Goal: Transaction & Acquisition: Purchase product/service

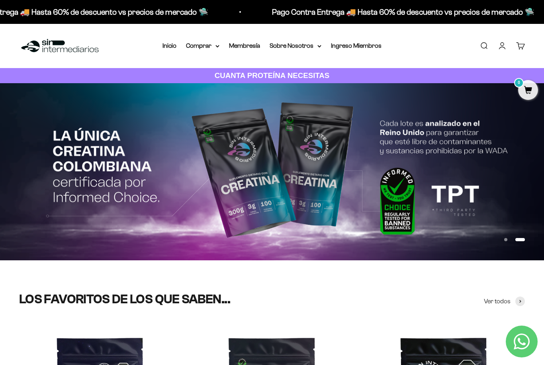
click at [163, 47] on link "Inicio" at bounding box center [169, 45] width 14 height 7
click at [248, 45] on link "Membresía" at bounding box center [244, 45] width 31 height 7
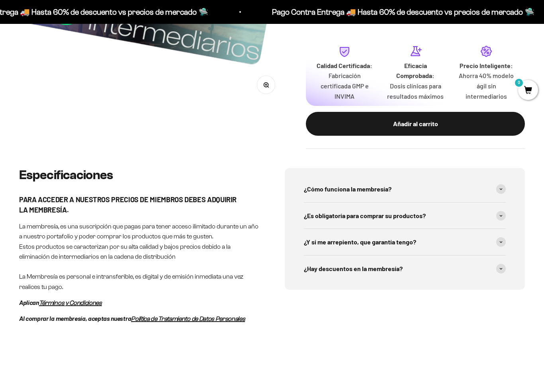
scroll to position [264, 0]
click at [455, 177] on div "¿Cómo funciona la membresía?" at bounding box center [405, 189] width 202 height 26
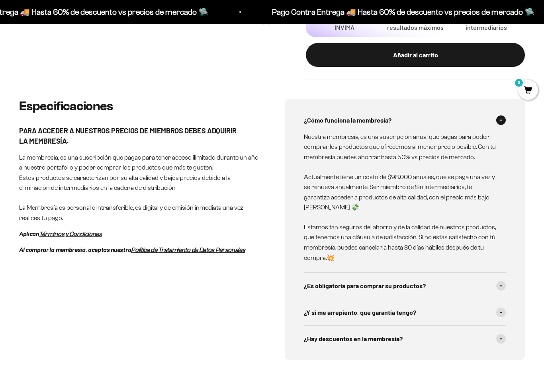
scroll to position [334, 0]
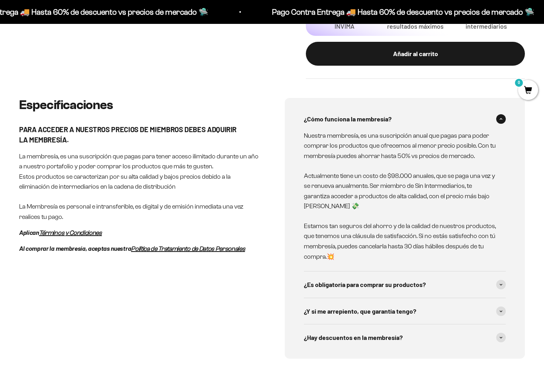
click at [396, 279] on span "¿Es obligatoría para comprar su productos?" at bounding box center [365, 284] width 122 height 10
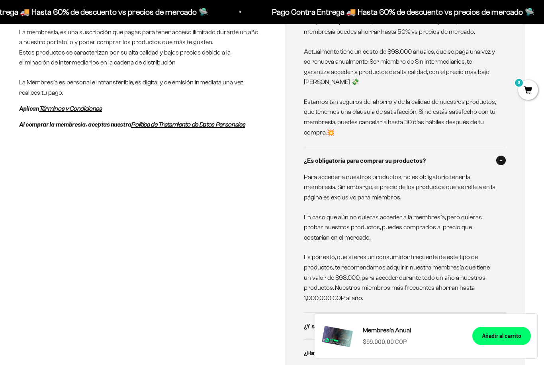
scroll to position [460, 0]
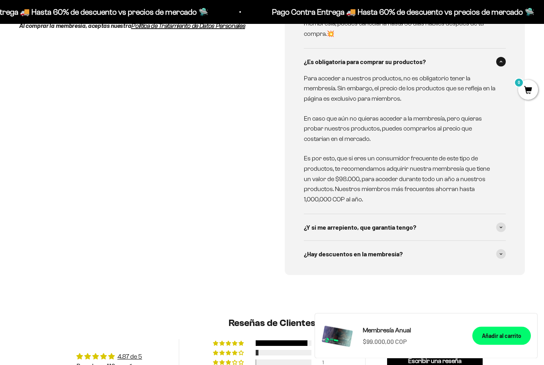
click at [414, 222] on span "¿Y si me arrepiento, que garantía tengo?" at bounding box center [360, 227] width 112 height 10
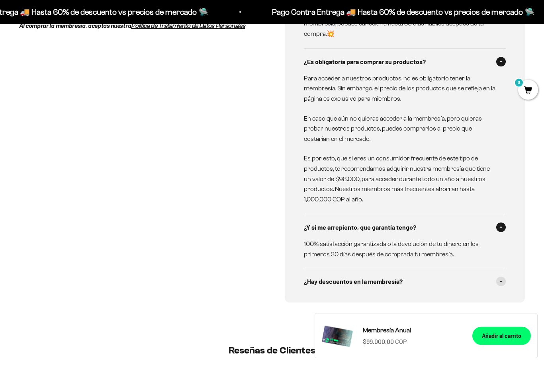
scroll to position [557, 0]
click at [386, 277] on span "¿Hay descuentos en la membresía?" at bounding box center [353, 282] width 99 height 10
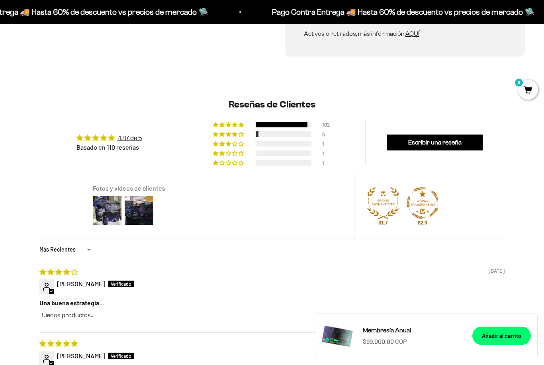
scroll to position [883, 0]
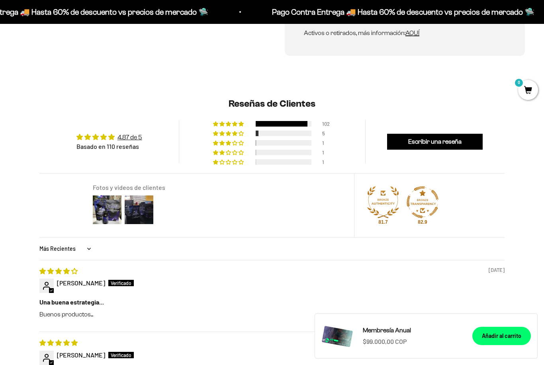
click at [505, 340] on div "Añadir al carrito" at bounding box center [501, 336] width 39 height 9
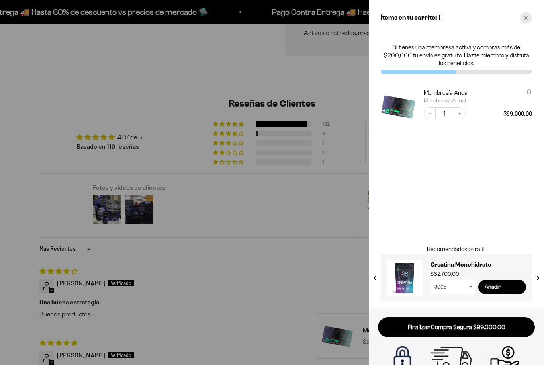
click at [528, 17] on div "Close cart" at bounding box center [526, 18] width 12 height 12
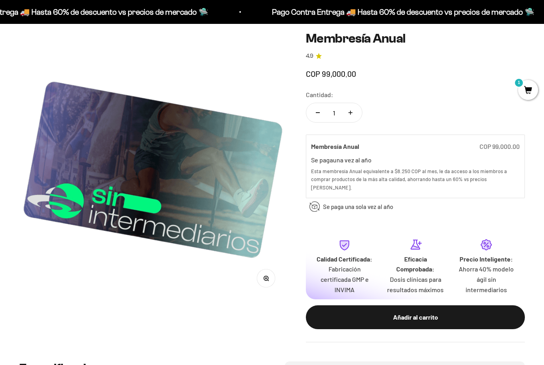
scroll to position [0, 0]
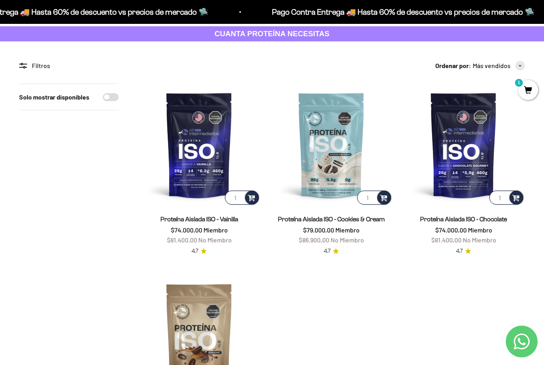
scroll to position [41, 0]
click at [205, 170] on img at bounding box center [199, 145] width 123 height 123
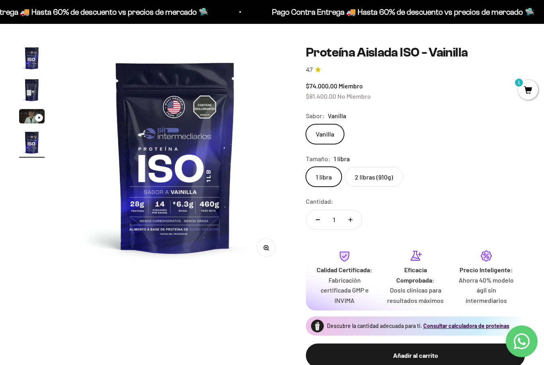
scroll to position [42, 0]
click at [354, 350] on div "Añadir al carrito" at bounding box center [415, 355] width 187 height 10
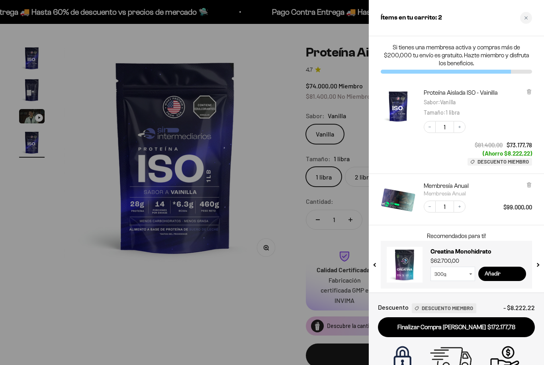
click at [500, 272] on input "Añadir" at bounding box center [502, 274] width 48 height 14
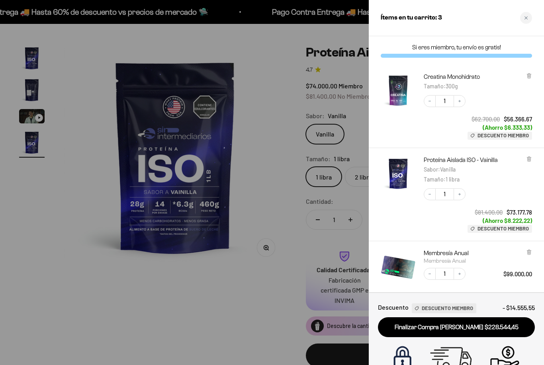
scroll to position [0, 0]
click at [527, 18] on icon "Close cart" at bounding box center [526, 18] width 4 height 4
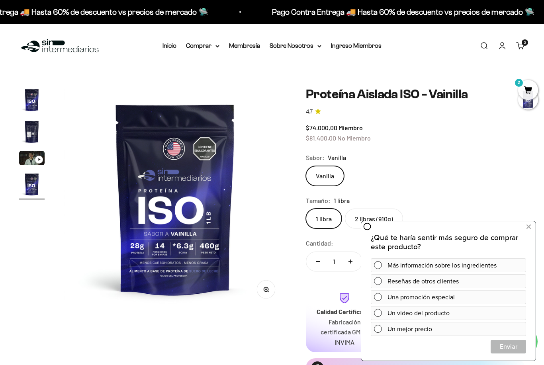
click at [504, 45] on link "Iniciar sesión" at bounding box center [502, 45] width 9 height 9
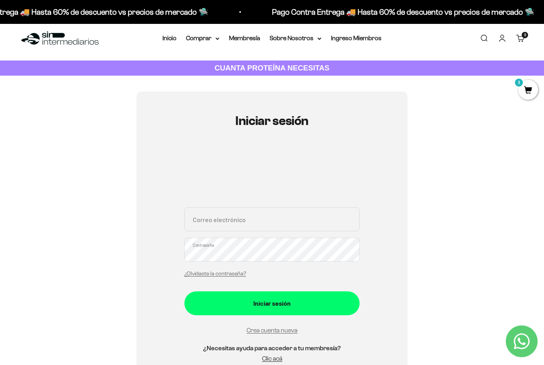
scroll to position [20, 0]
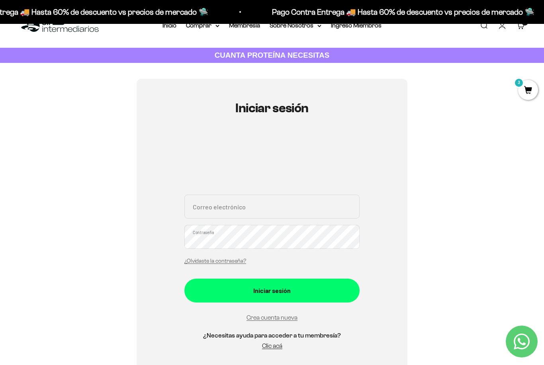
click at [283, 317] on link "Crea cuenta nueva" at bounding box center [271, 317] width 51 height 7
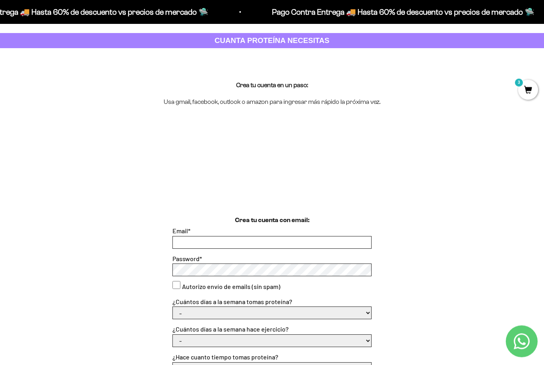
scroll to position [36, 0]
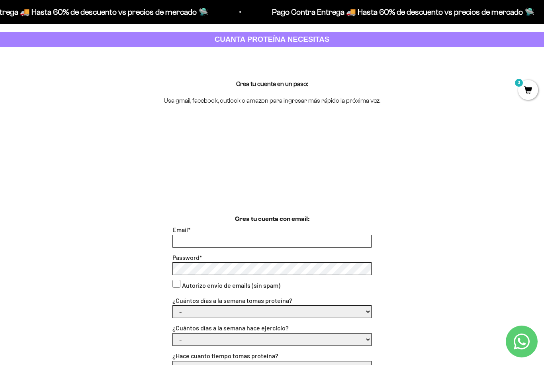
click at [299, 239] on input "Email *" at bounding box center [272, 241] width 198 height 12
click at [267, 240] on input "agerlein@hotmail.com" at bounding box center [272, 242] width 198 height 12
type input "agerlein@hotmail.com"
click at [173, 284] on consent"] "Autorizo envío de emails (sin spam)" at bounding box center [176, 284] width 8 height 8
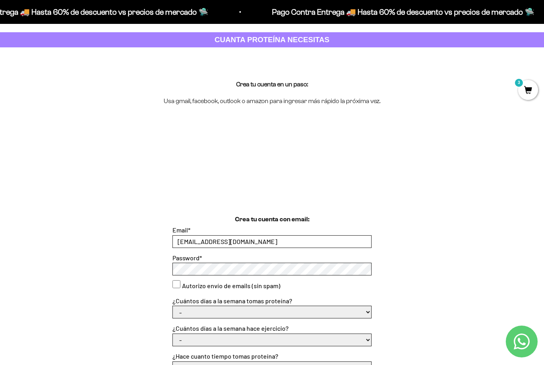
checkbox consent"] "true"
click at [241, 309] on select "- 1 o 2 3 a 5 6 o 7" at bounding box center [272, 312] width 198 height 12
select select "3 a 5"
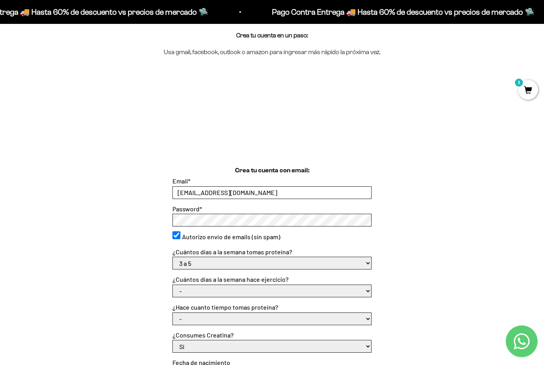
click at [355, 288] on select "- No hago 1 a 2 días 3 a 5 días 6 o 7 días" at bounding box center [272, 291] width 198 height 12
select select "3 a 5 días"
click at [304, 316] on select "- Apenas estoy empezando Menos de 6 meses Más de 6 meses Hace más de un año" at bounding box center [272, 319] width 198 height 12
select select "Hace más de un año"
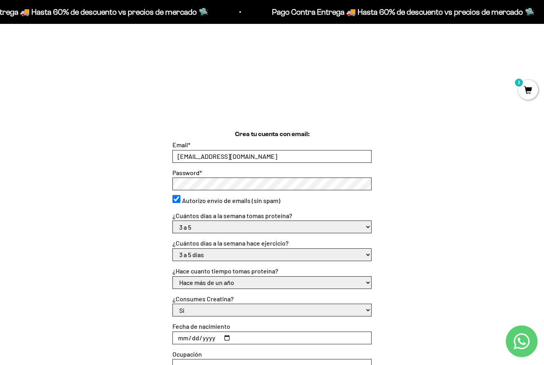
click at [299, 310] on select "Si No" at bounding box center [272, 310] width 198 height 12
select select "No"
click at [257, 335] on input "Fecha de nacimiento" at bounding box center [272, 338] width 198 height 12
click at [193, 334] on input "1973-12-01" at bounding box center [272, 338] width 198 height 12
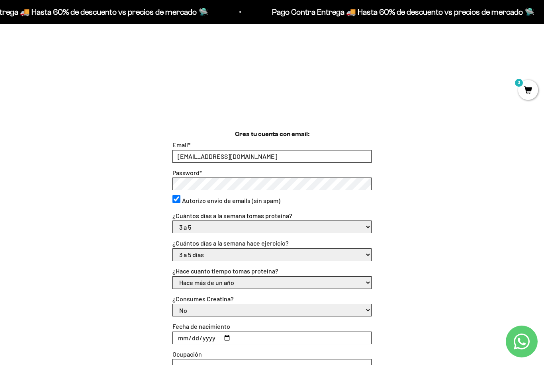
type input "1973-12-15"
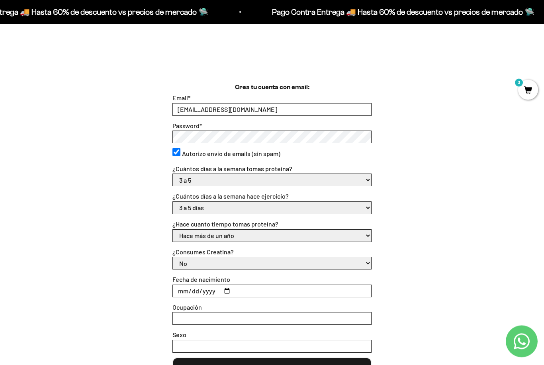
scroll to position [169, 0]
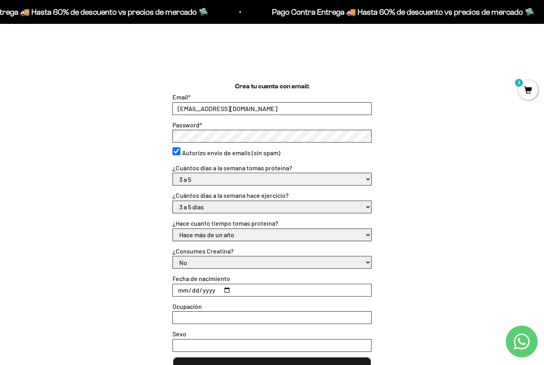
click at [256, 312] on input "Ocupación" at bounding box center [272, 318] width 198 height 12
type input "Psicóloga"
click at [237, 340] on input "Sexo" at bounding box center [272, 346] width 198 height 12
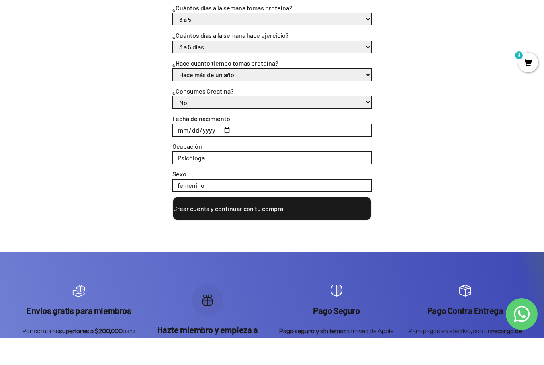
type input "femenino"
click at [284, 224] on button "Crear cuenta y continuar con tu compra" at bounding box center [271, 236] width 199 height 24
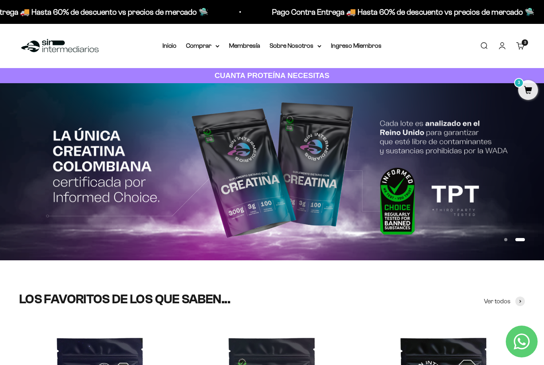
click at [528, 96] on span "3" at bounding box center [528, 90] width 20 height 20
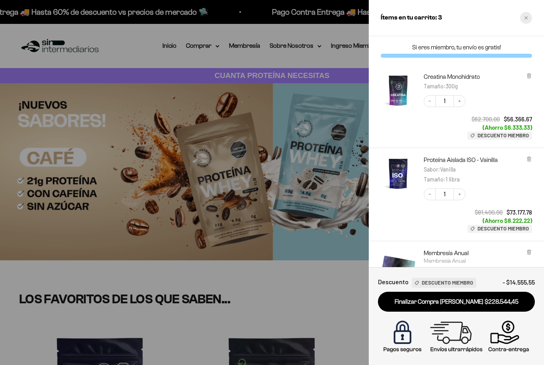
click at [526, 15] on div "Close cart" at bounding box center [526, 18] width 12 height 12
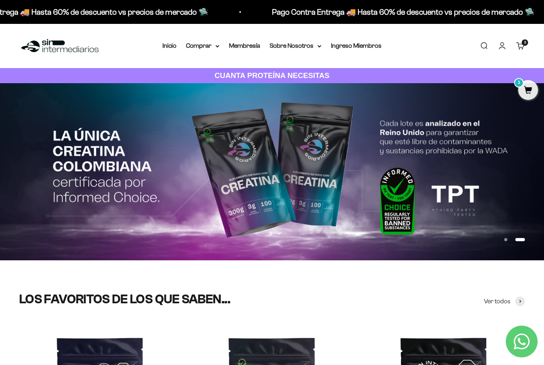
click at [199, 44] on summary "Comprar" at bounding box center [202, 46] width 33 height 10
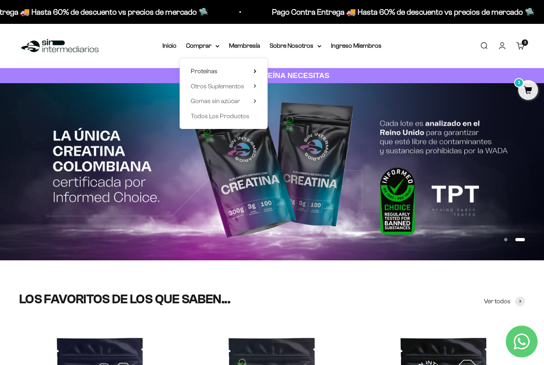
click at [215, 71] on summary "Proteínas" at bounding box center [224, 71] width 66 height 10
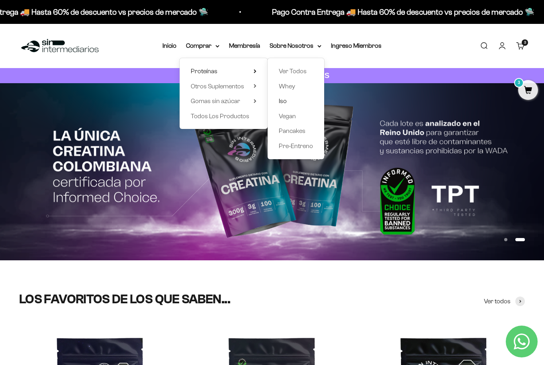
click at [281, 98] on span "Iso" at bounding box center [283, 101] width 8 height 7
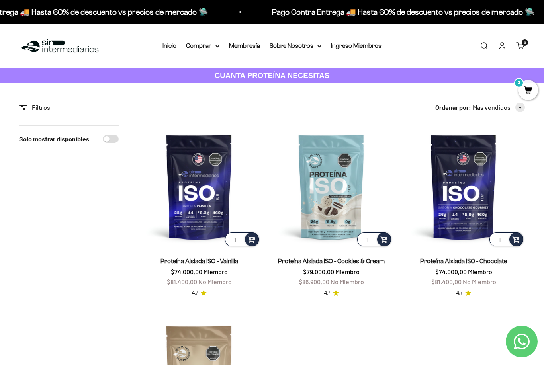
click at [465, 189] on img at bounding box center [463, 186] width 123 height 123
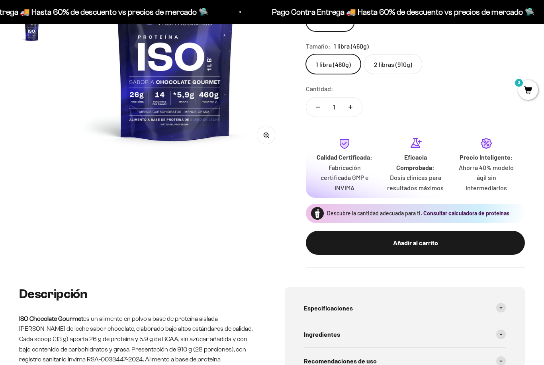
scroll to position [168, 0]
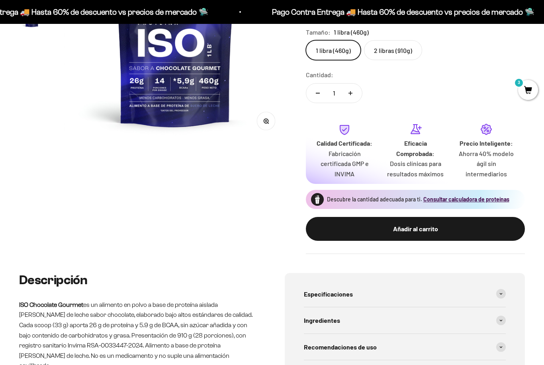
click at [433, 224] on div "Añadir al carrito" at bounding box center [415, 229] width 187 height 10
